Goal: Feedback & Contribution: Leave review/rating

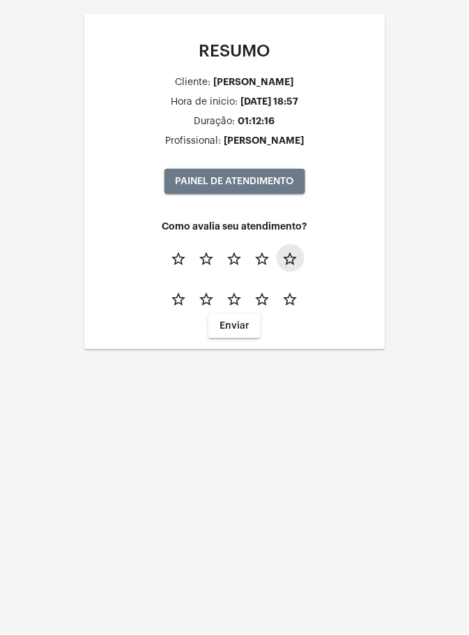
click at [288, 255] on mat-icon "star_border" at bounding box center [290, 258] width 17 height 17
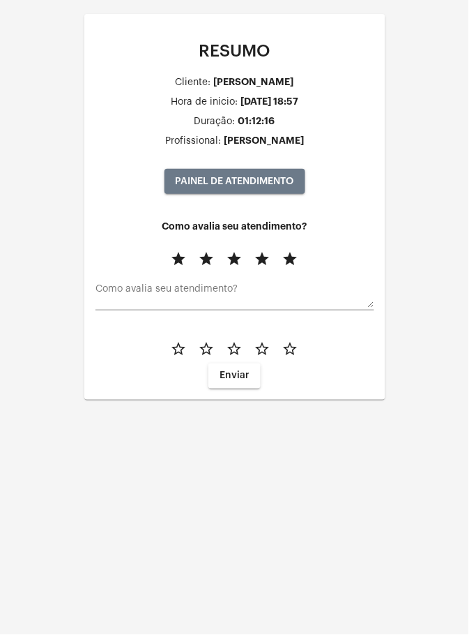
click at [297, 349] on mat-icon "star_border" at bounding box center [290, 349] width 17 height 17
click at [240, 372] on span "Enviar" at bounding box center [235, 376] width 30 height 10
